Goal: Navigation & Orientation: Go to known website

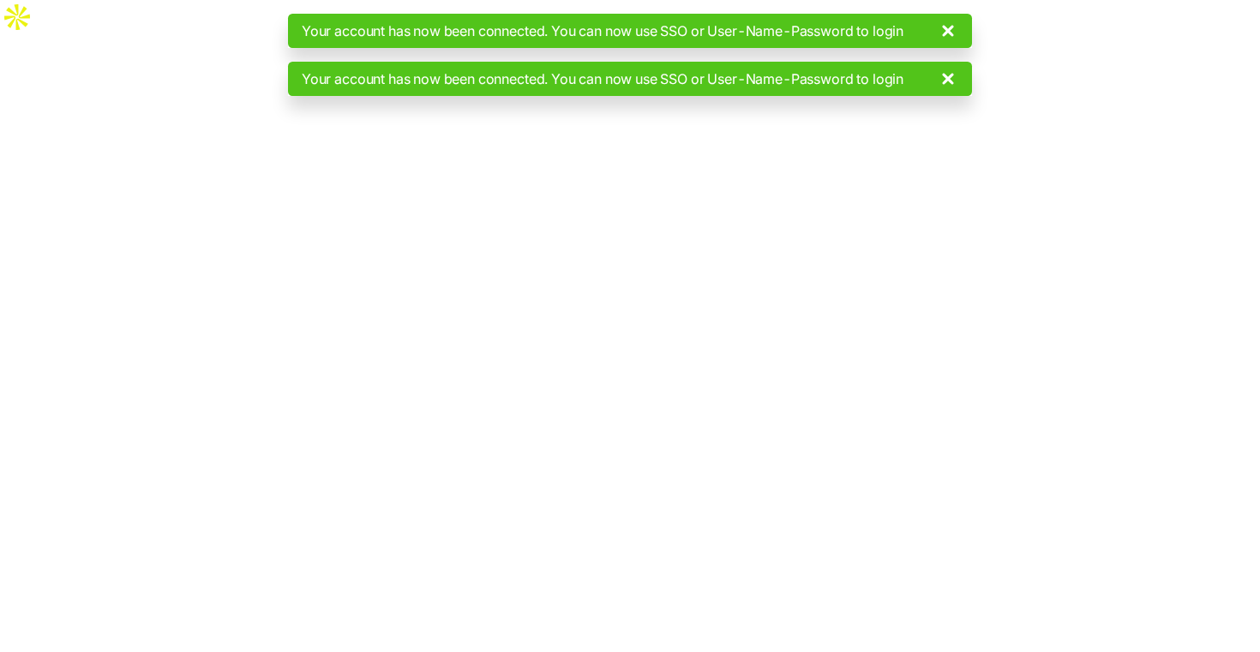
click at [958, 77] on icon at bounding box center [947, 79] width 21 height 21
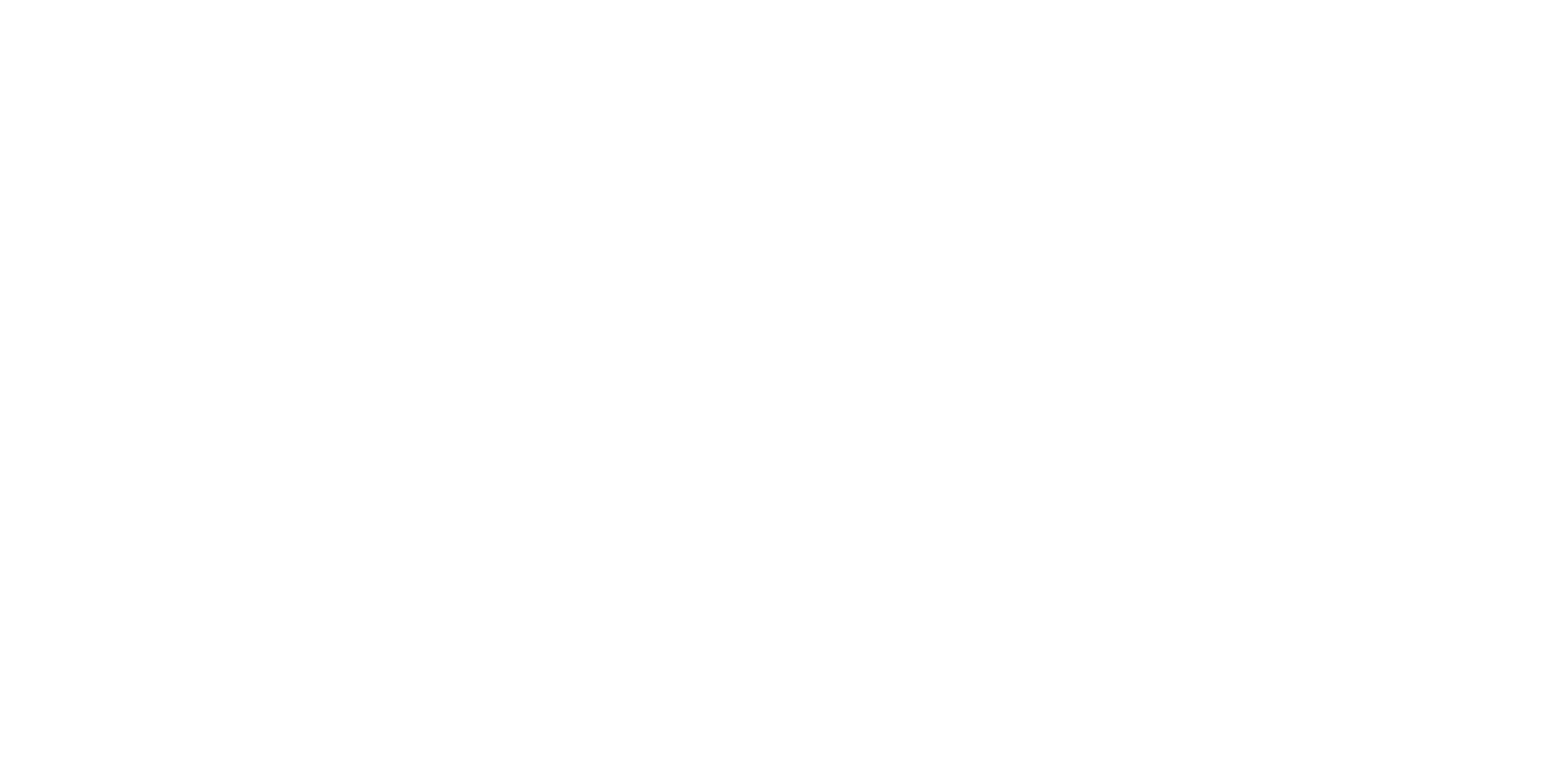
click at [613, 67] on main at bounding box center [777, 392] width 1554 height 784
